Goal: Transaction & Acquisition: Purchase product/service

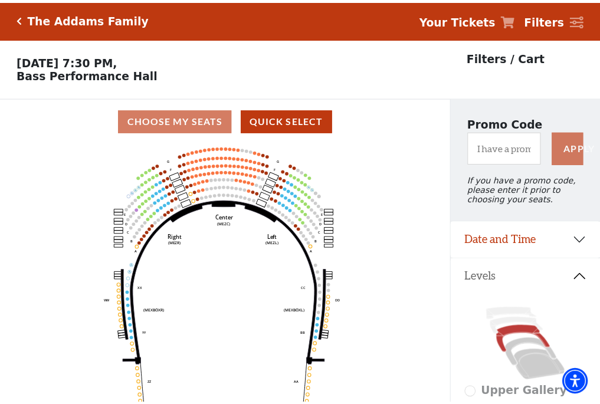
scroll to position [55, 0]
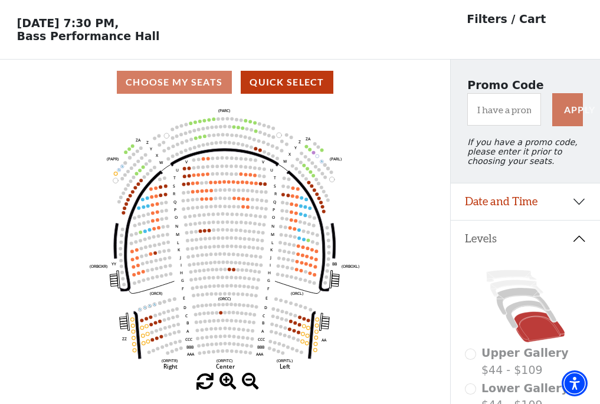
scroll to position [55, 0]
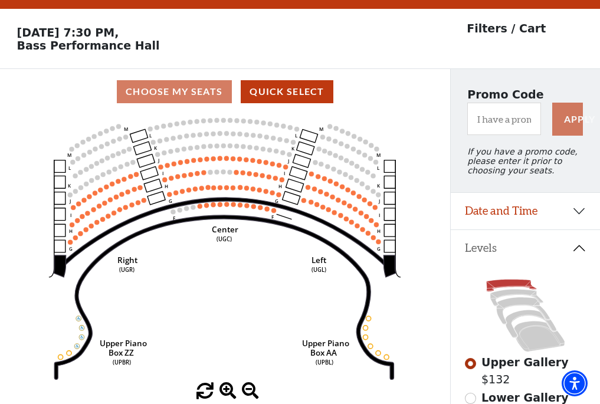
scroll to position [55, 0]
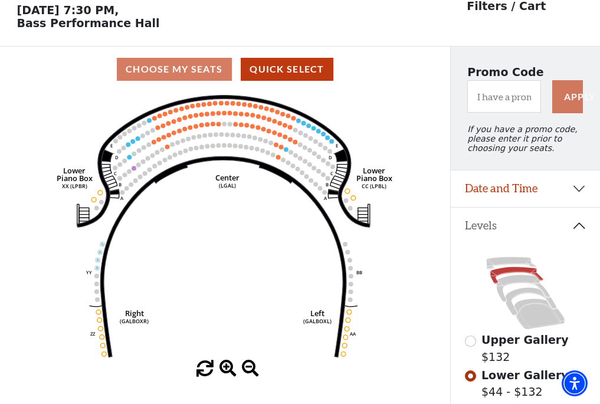
scroll to position [55, 0]
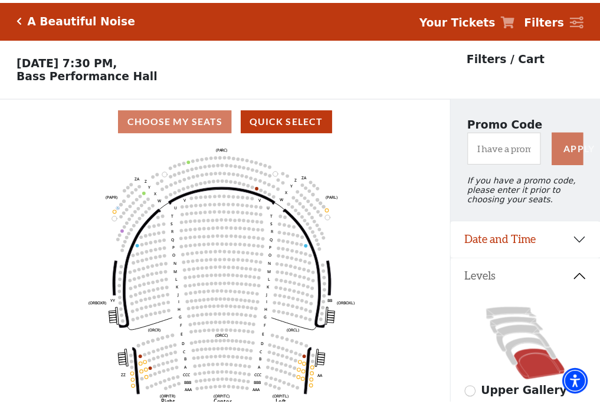
scroll to position [55, 0]
